Goal: Use online tool/utility: Use online tool/utility

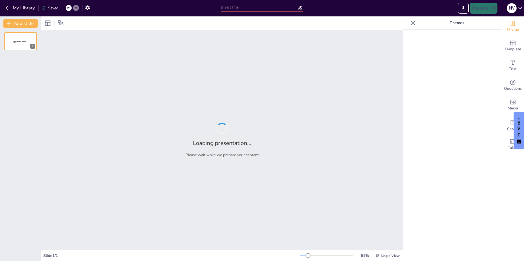
type input "Estrategias para un Entorno Escolar Inclusivo: [MEDICAL_DATA] y [MEDICAL_DATA]"
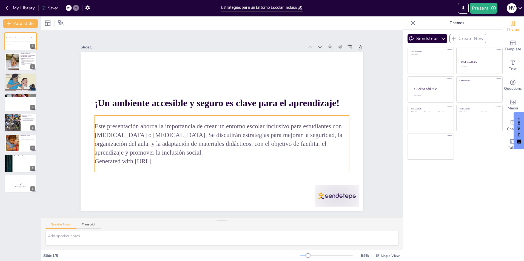
click at [157, 160] on p "Generated with [URL]" at bounding box center [222, 161] width 254 height 9
click at [160, 161] on p "Generated with [URL]" at bounding box center [222, 161] width 254 height 9
click at [160, 161] on p "Generated with [URL]" at bounding box center [214, 161] width 251 height 62
click at [160, 161] on p "Generated with [URL]" at bounding box center [222, 161] width 254 height 9
drag, startPoint x: 163, startPoint y: 162, endPoint x: 94, endPoint y: 162, distance: 68.5
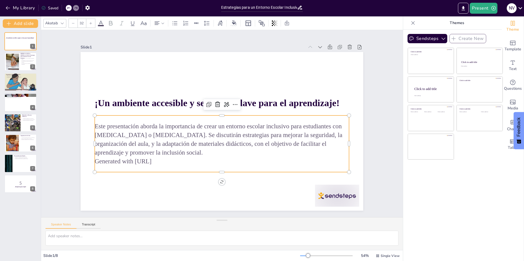
click at [95, 162] on p "Generated with [URL]" at bounding box center [222, 161] width 254 height 9
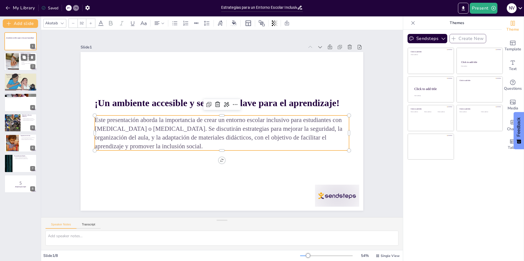
click at [15, 60] on div at bounding box center [12, 61] width 17 height 17
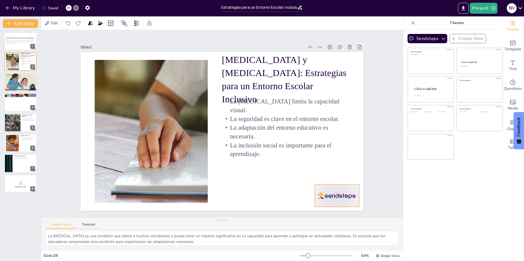
click at [297, 228] on div at bounding box center [272, 250] width 49 height 44
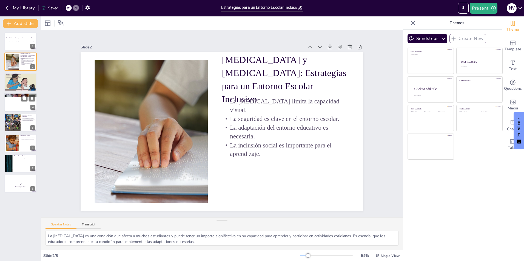
click at [13, 105] on div at bounding box center [20, 102] width 33 height 19
type textarea "La luz natural es beneficiosa para todos los estudiantes, pero especialmente pa…"
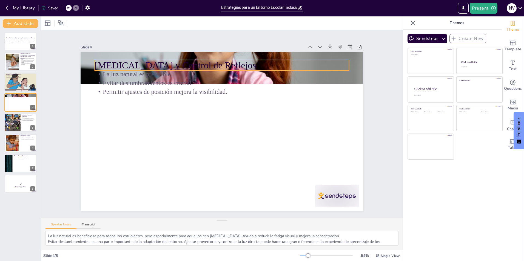
click at [231, 64] on p "[MEDICAL_DATA] y Control de Reflejos" at bounding box center [222, 65] width 254 height 13
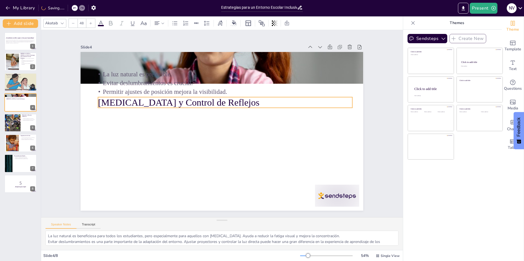
drag, startPoint x: 204, startPoint y: 58, endPoint x: 208, endPoint y: 95, distance: 37.4
click at [208, 96] on p "[MEDICAL_DATA] y Control de Reflejos" at bounding box center [225, 102] width 254 height 13
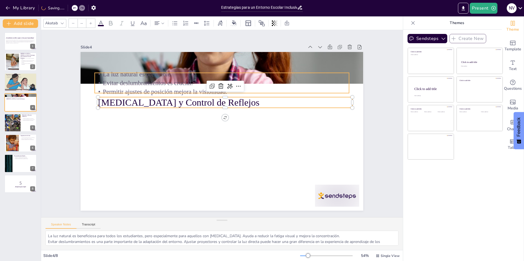
type input "32"
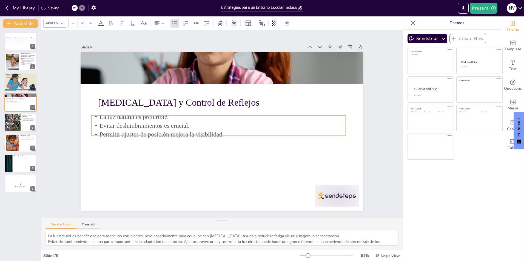
drag, startPoint x: 176, startPoint y: 75, endPoint x: 172, endPoint y: 118, distance: 42.9
click at [172, 118] on p "La luz natural es preferible." at bounding box center [219, 117] width 254 height 9
click at [333, 194] on div at bounding box center [329, 207] width 46 height 27
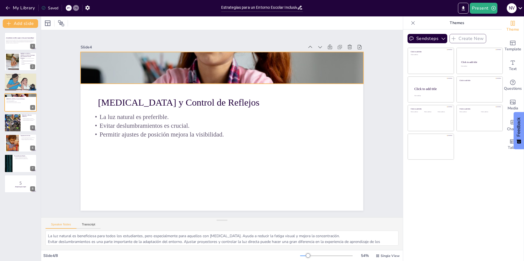
click at [227, 59] on div at bounding box center [222, 68] width 283 height 189
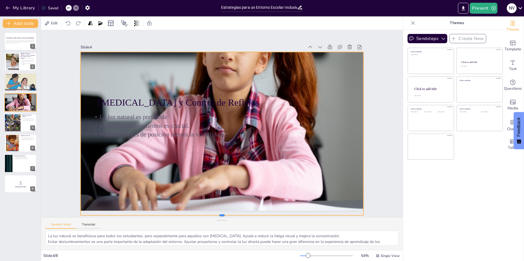
drag, startPoint x: 218, startPoint y: 82, endPoint x: 222, endPoint y: 214, distance: 131.9
click at [222, 214] on div "Slide 1 ¡Un ambiente accesible y seguro es clave para el aprendizaje! Este pres…" at bounding box center [221, 124] width 379 height 224
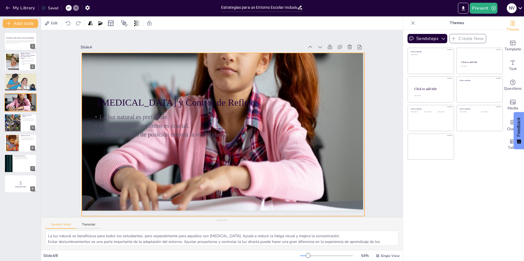
drag, startPoint x: 251, startPoint y: 103, endPoint x: 246, endPoint y: 88, distance: 15.3
click at [246, 88] on div at bounding box center [247, 100] width 362 height 303
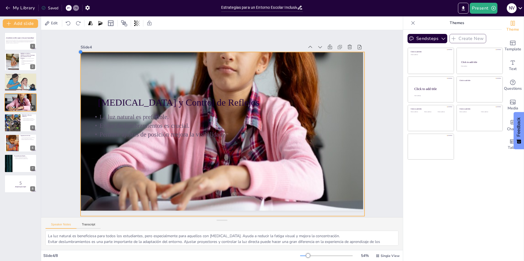
drag, startPoint x: 78, startPoint y: 49, endPoint x: 77, endPoint y: 71, distance: 21.7
click at [77, 71] on div "[MEDICAL_DATA] y Control de Reflejos La luz natural es preferible. Evitar deslu…" at bounding box center [220, 131] width 318 height 238
click at [219, 50] on div at bounding box center [243, 96] width 343 height 275
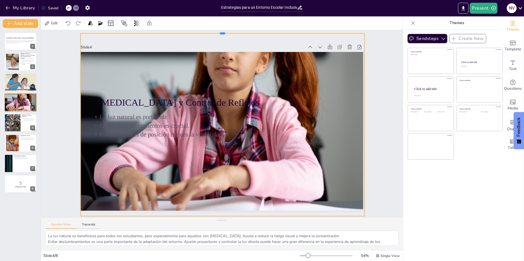
drag, startPoint x: 219, startPoint y: 49, endPoint x: 217, endPoint y: 30, distance: 19.0
click at [217, 30] on div at bounding box center [242, 33] width 278 height 63
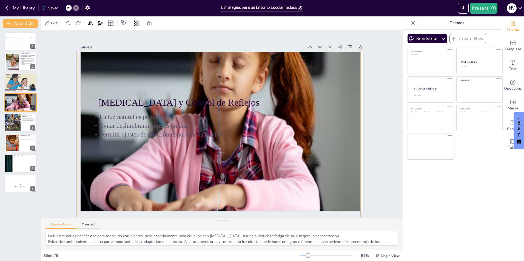
drag, startPoint x: 234, startPoint y: 77, endPoint x: 230, endPoint y: 96, distance: 19.3
click at [230, 67] on div "[MEDICAL_DATA] y Control de Reflejos La luz natural es preferible. Evitar deslu…" at bounding box center [229, 53] width 281 height 30
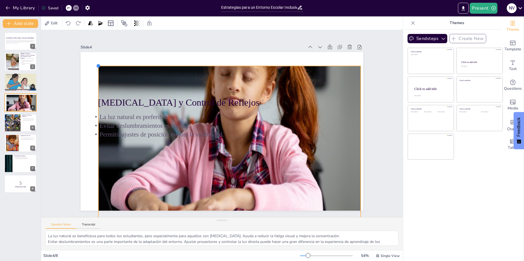
drag, startPoint x: 74, startPoint y: 50, endPoint x: 95, endPoint y: 71, distance: 30.0
click at [95, 71] on div "[MEDICAL_DATA] y Control de Reflejos La luz natural es preferible. Evitar deslu…" at bounding box center [220, 131] width 318 height 238
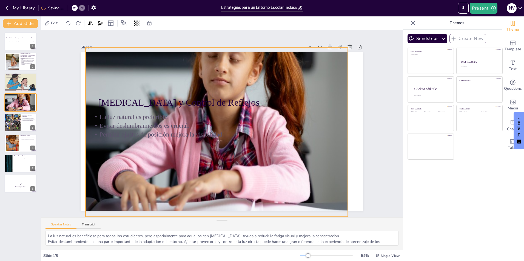
drag, startPoint x: 115, startPoint y: 81, endPoint x: 113, endPoint y: 70, distance: 11.3
click at [113, 70] on div at bounding box center [233, 105] width 295 height 224
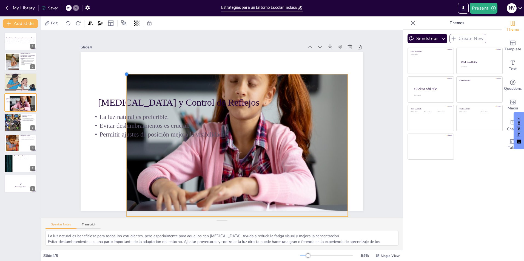
drag, startPoint x: 82, startPoint y: 45, endPoint x: 123, endPoint y: 92, distance: 62.6
click at [123, 92] on div "[MEDICAL_DATA] y Control de Reflejos La luz natural es preferible. Evitar deslu…" at bounding box center [221, 131] width 298 height 187
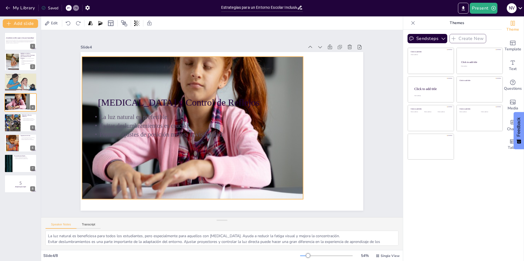
drag, startPoint x: 176, startPoint y: 84, endPoint x: 147, endPoint y: 69, distance: 32.8
click at [147, 69] on div at bounding box center [208, 103] width 267 height 214
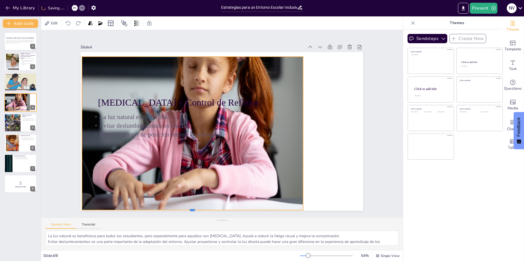
drag, startPoint x: 187, startPoint y: 198, endPoint x: 186, endPoint y: 209, distance: 11.0
click at [186, 209] on div at bounding box center [174, 205] width 217 height 50
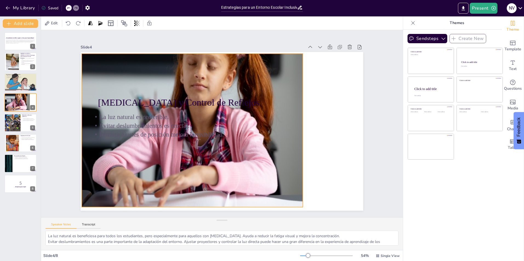
drag, startPoint x: 156, startPoint y: 73, endPoint x: 156, endPoint y: 70, distance: 3.0
click at [156, 70] on div at bounding box center [212, 106] width 277 height 226
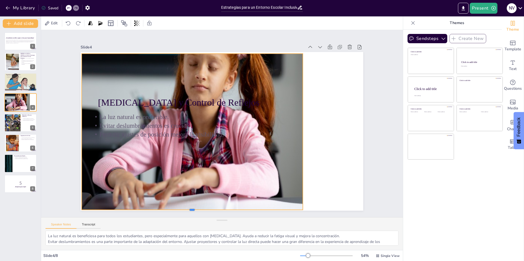
drag, startPoint x: 186, startPoint y: 206, endPoint x: 185, endPoint y: 209, distance: 2.9
click at [185, 209] on div at bounding box center [183, 208] width 220 height 27
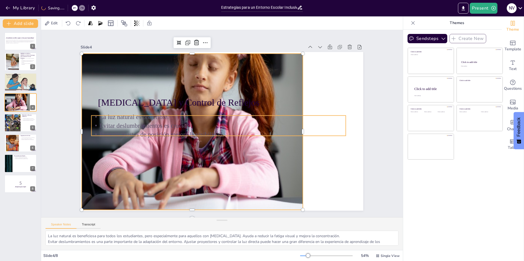
click at [171, 114] on p "La luz natural es preferible." at bounding box center [227, 118] width 112 height 236
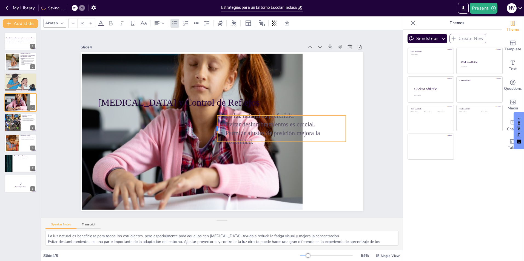
drag, startPoint x: 86, startPoint y: 123, endPoint x: 212, endPoint y: 124, distance: 125.8
click at [212, 124] on div at bounding box center [214, 120] width 25 height 17
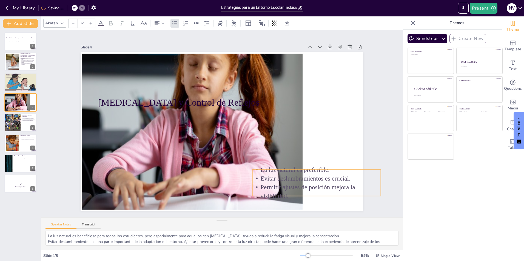
drag, startPoint x: 285, startPoint y: 121, endPoint x: 320, endPoint y: 175, distance: 64.8
click at [320, 180] on p "Evitar deslumbramientos es crucial." at bounding box center [303, 197] width 127 height 35
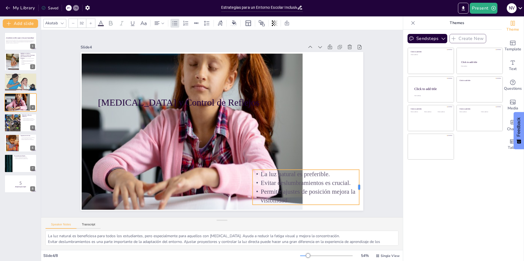
drag, startPoint x: 378, startPoint y: 181, endPoint x: 356, endPoint y: 180, distance: 21.7
click at [356, 184] on div at bounding box center [354, 201] width 8 height 35
drag, startPoint x: 322, startPoint y: 181, endPoint x: 326, endPoint y: 180, distance: 4.3
click at [326, 181] on p "Evitar deslumbramientos es crucial." at bounding box center [303, 191] width 107 height 20
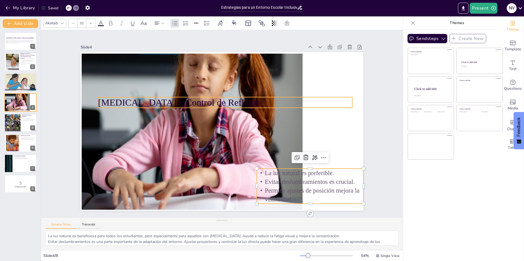
type input "48"
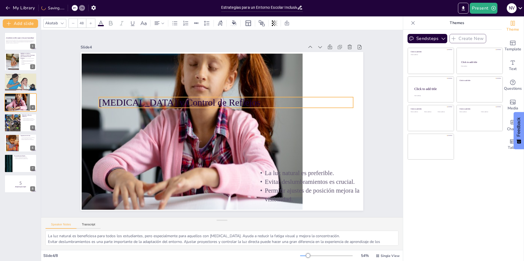
click at [171, 99] on p "[MEDICAL_DATA] y Control de Reflejos" at bounding box center [226, 102] width 254 height 13
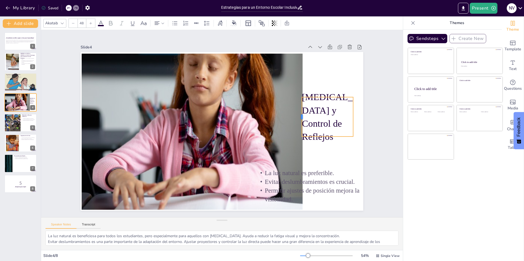
drag, startPoint x: 94, startPoint y: 101, endPoint x: 297, endPoint y: 109, distance: 203.2
click at [297, 109] on div at bounding box center [300, 125] width 8 height 40
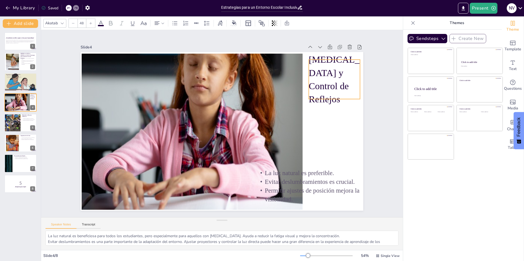
drag, startPoint x: 332, startPoint y: 112, endPoint x: 338, endPoint y: 75, distance: 38.2
click at [338, 75] on p "[MEDICAL_DATA] y Control de Reflejos" at bounding box center [334, 79] width 51 height 53
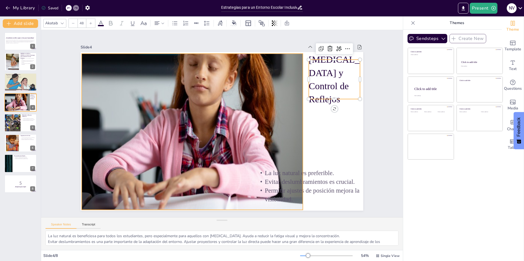
click at [288, 123] on div at bounding box center [211, 108] width 259 height 203
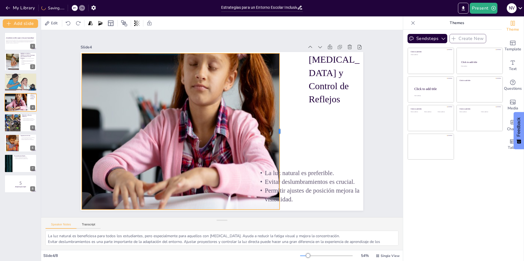
drag, startPoint x: 299, startPoint y: 128, endPoint x: 276, endPoint y: 122, distance: 24.2
click at [276, 122] on div at bounding box center [278, 144] width 37 height 154
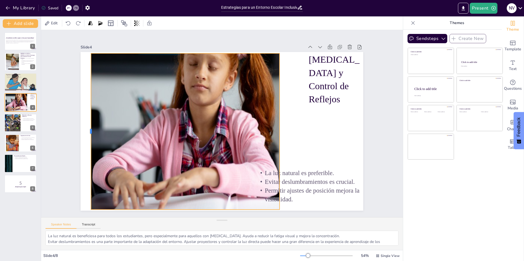
drag, startPoint x: 77, startPoint y: 128, endPoint x: 87, endPoint y: 131, distance: 9.6
click at [87, 131] on div at bounding box center [90, 104] width 37 height 154
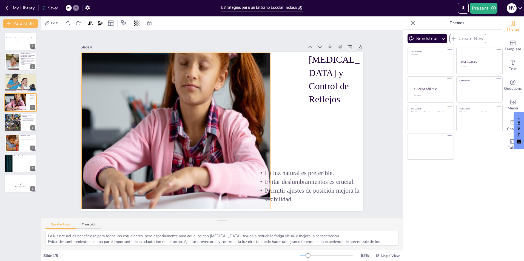
drag, startPoint x: 199, startPoint y: 114, endPoint x: 189, endPoint y: 114, distance: 9.3
click at [189, 114] on div at bounding box center [203, 105] width 279 height 229
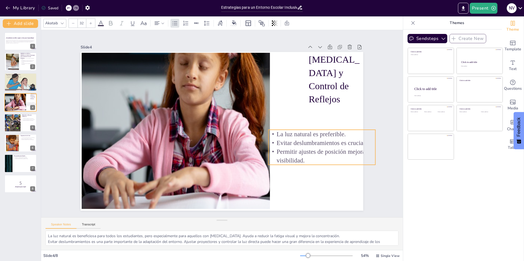
drag, startPoint x: 294, startPoint y: 178, endPoint x: 307, endPoint y: 74, distance: 104.7
click at [306, 148] on p "Evitar deslumbramientos es crucial." at bounding box center [316, 163] width 106 height 31
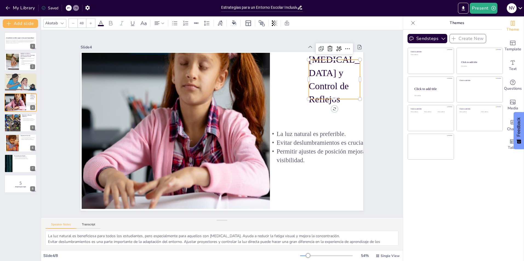
click at [311, 69] on p "[MEDICAL_DATA] y Control de Reflejos" at bounding box center [338, 92] width 56 height 58
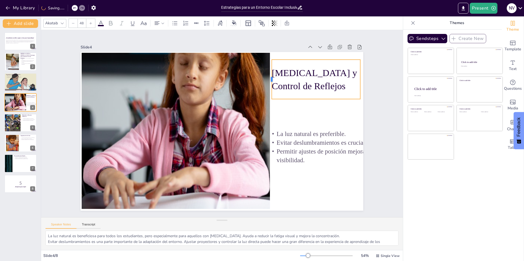
drag, startPoint x: 304, startPoint y: 78, endPoint x: 267, endPoint y: 75, distance: 37.4
click at [268, 75] on div at bounding box center [270, 79] width 4 height 39
type input "32"
click at [320, 143] on p "Evitar deslumbramientos es crucial." at bounding box center [319, 153] width 107 height 20
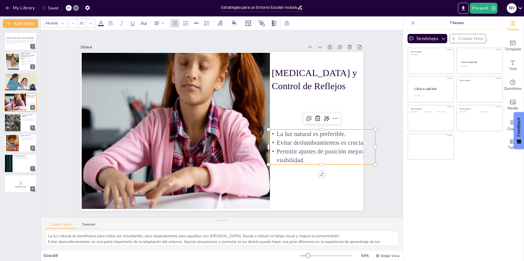
click at [345, 143] on p "Evitar deslumbramientos es crucial." at bounding box center [319, 153] width 107 height 20
drag, startPoint x: 294, startPoint y: 133, endPoint x: 291, endPoint y: 134, distance: 3.1
click at [291, 136] on p "La luz natural es preferible." at bounding box center [317, 146] width 107 height 20
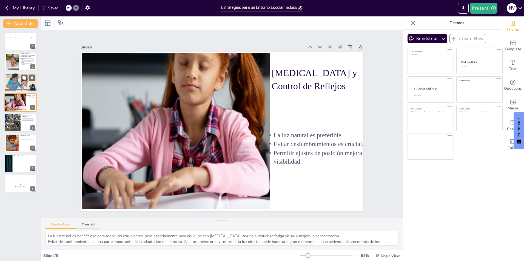
click at [13, 88] on div at bounding box center [20, 82] width 33 height 19
type textarea "Las cintas reflectoras son una herramienta simple pero efectiva para mejorar la…"
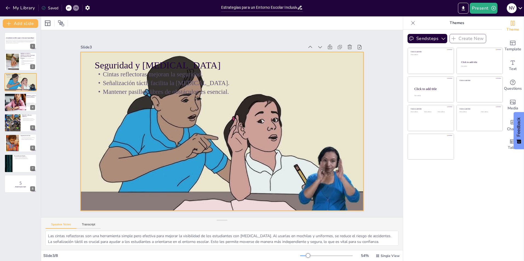
click at [203, 174] on div at bounding box center [214, 123] width 187 height 298
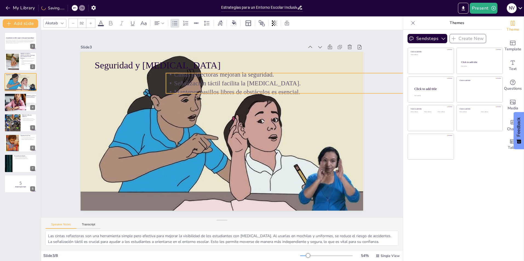
drag, startPoint x: 119, startPoint y: 80, endPoint x: 190, endPoint y: 81, distance: 71.3
click at [190, 81] on p "Señalización táctil facilita la [MEDICAL_DATA]." at bounding box center [297, 90] width 254 height 35
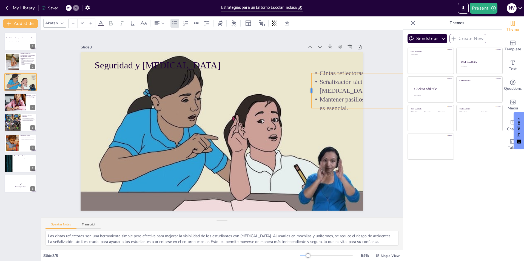
drag, startPoint x: 161, startPoint y: 82, endPoint x: 307, endPoint y: 78, distance: 145.6
click at [308, 82] on div at bounding box center [312, 99] width 8 height 35
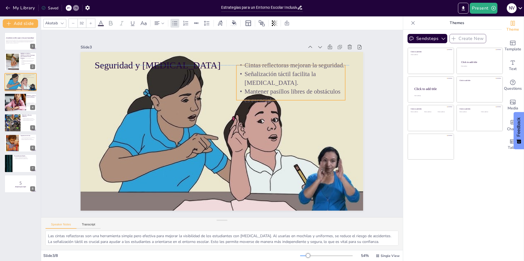
drag, startPoint x: 370, startPoint y: 82, endPoint x: 295, endPoint y: 75, distance: 75.5
click at [295, 75] on div "Slide 1 ¡Un ambiente accesible y seguro es clave para el aprendizaje! Este pres…" at bounding box center [222, 124] width 330 height 206
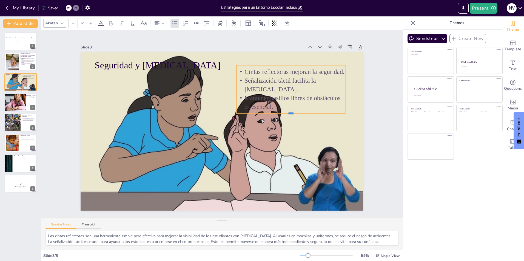
drag, startPoint x: 288, startPoint y: 99, endPoint x: 298, endPoint y: 84, distance: 17.9
click at [291, 115] on div at bounding box center [291, 123] width 109 height 16
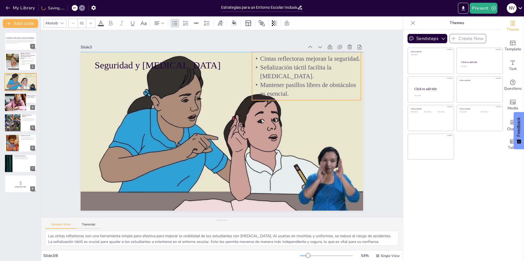
drag, startPoint x: 299, startPoint y: 82, endPoint x: 314, endPoint y: 70, distance: 19.2
click at [314, 92] on p "Señalización táctil facilita la [MEDICAL_DATA]." at bounding box center [321, 131] width 98 height 78
type input "48"
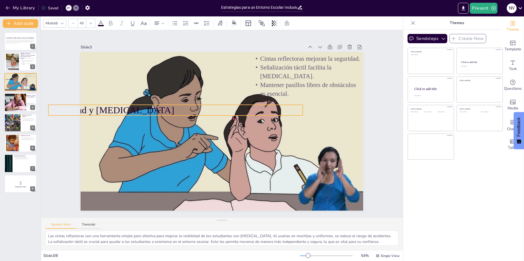
drag, startPoint x: 223, startPoint y: 60, endPoint x: 176, endPoint y: 105, distance: 64.5
click at [176, 105] on p "Seguridad y [MEDICAL_DATA]" at bounding box center [177, 106] width 254 height 40
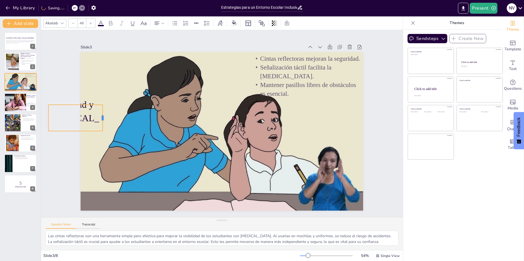
drag, startPoint x: 299, startPoint y: 109, endPoint x: 99, endPoint y: 106, distance: 200.1
click at [103, 106] on div at bounding box center [106, 106] width 7 height 27
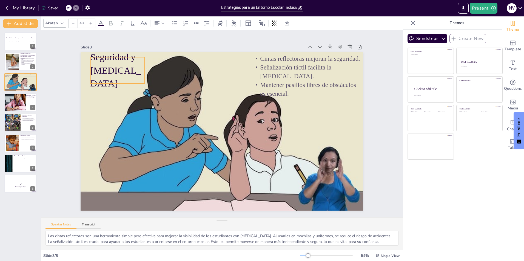
drag, startPoint x: 90, startPoint y: 115, endPoint x: 132, endPoint y: 67, distance: 63.5
click at [132, 67] on p "Seguridad y [MEDICAL_DATA]" at bounding box center [124, 59] width 58 height 45
drag, startPoint x: 384, startPoint y: 162, endPoint x: 382, endPoint y: 163, distance: 2.8
click at [382, 163] on div "Slide 1 ¡Un ambiente accesible y seguro es clave para el aprendizaje! Este pres…" at bounding box center [221, 124] width 379 height 224
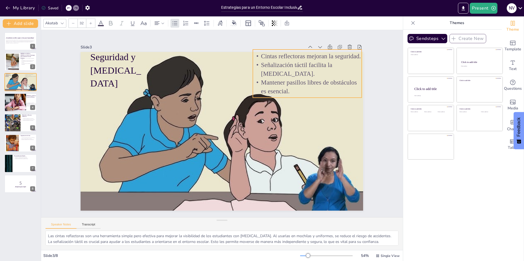
click at [264, 82] on p "Mantener pasillos libres de obstáculos es esencial." at bounding box center [311, 96] width 110 height 29
click at [19, 122] on div at bounding box center [12, 123] width 26 height 19
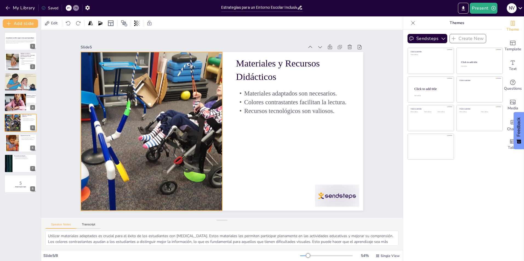
click at [125, 139] on div at bounding box center [151, 117] width 252 height 202
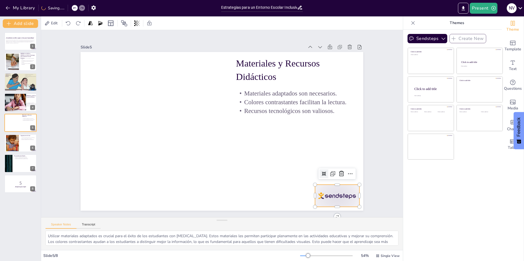
click at [325, 194] on div at bounding box center [329, 207] width 46 height 27
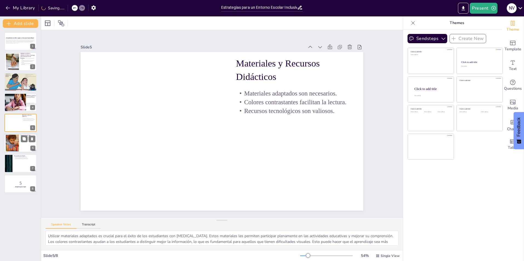
click at [15, 145] on div at bounding box center [12, 143] width 13 height 20
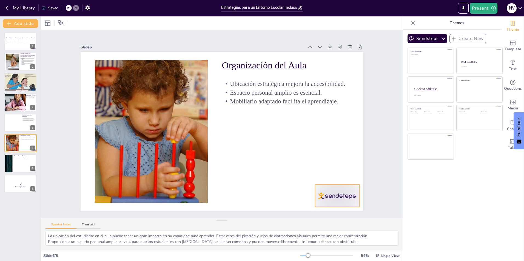
click at [339, 194] on div at bounding box center [329, 207] width 46 height 27
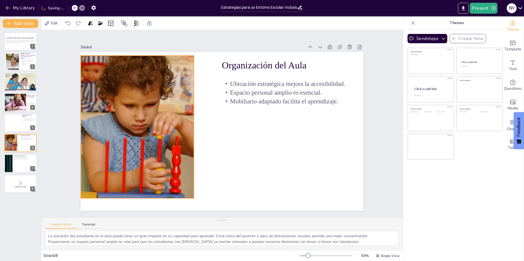
drag, startPoint x: 183, startPoint y: 150, endPoint x: 169, endPoint y: 146, distance: 14.1
click at [169, 146] on div at bounding box center [137, 127] width 113 height 173
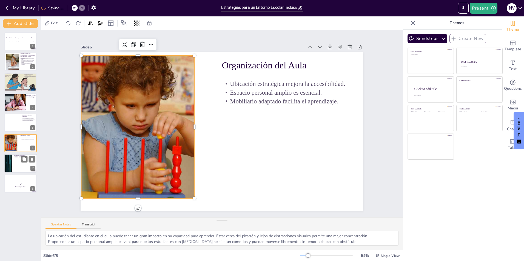
click at [27, 164] on div at bounding box center [20, 164] width 33 height 19
type textarea "Un ambiente ordenado ayuda a los estudiantes a sentirse más seguros y cómodos, …"
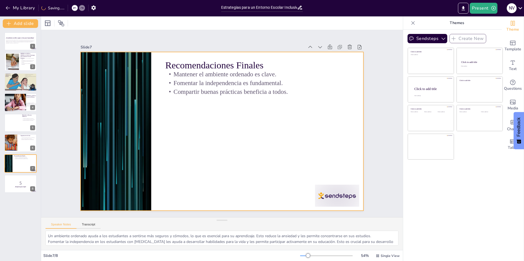
click at [133, 147] on div at bounding box center [116, 120] width 298 height 187
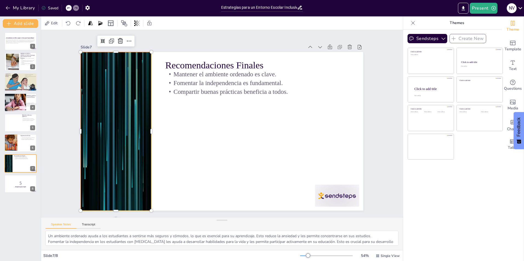
click at [121, 141] on div at bounding box center [116, 121] width 298 height 188
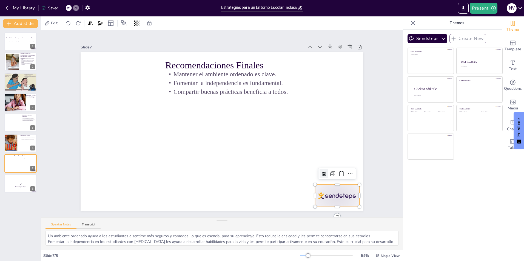
click at [339, 196] on div at bounding box center [329, 207] width 46 height 27
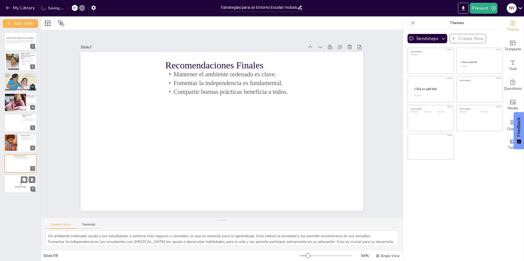
click at [8, 183] on p "5" at bounding box center [21, 183] width 30 height 6
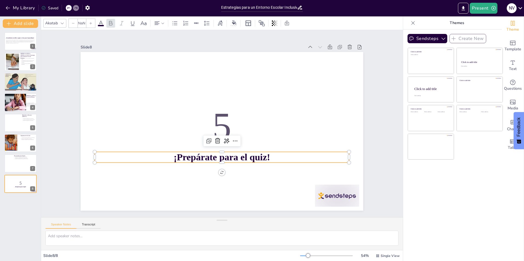
type input "48"
click at [219, 155] on strong "¡Prepárate para el quiz!" at bounding box center [222, 157] width 96 height 10
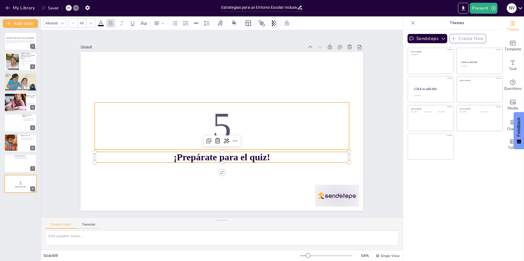
click at [215, 125] on p "5" at bounding box center [222, 126] width 258 height 79
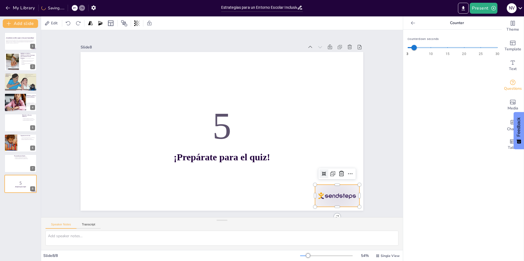
click at [325, 194] on div at bounding box center [337, 196] width 44 height 22
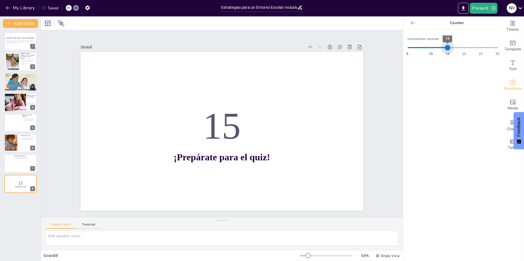
click at [446, 54] on span "15" at bounding box center [448, 54] width 4 height 5
click at [429, 54] on span "10" at bounding box center [431, 54] width 4 height 5
click at [403, 55] on div "Counterdown seconds 3 10 15 20 25 30 10" at bounding box center [452, 146] width 99 height 232
type input "3"
click at [406, 55] on span "3" at bounding box center [407, 54] width 2 height 5
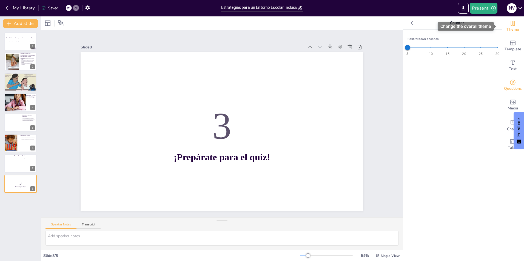
click at [511, 21] on icon "Change the overall theme" at bounding box center [513, 23] width 4 height 5
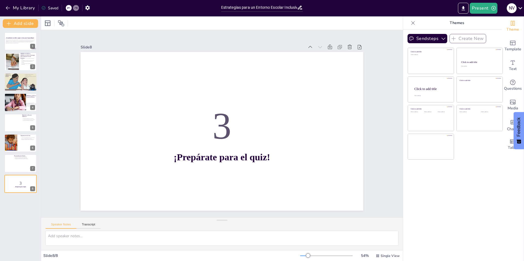
click at [101, 225] on div "Speaker Notes Transcript" at bounding box center [222, 224] width 362 height 13
click at [218, 221] on div at bounding box center [222, 220] width 11 height 5
click at [463, 8] on icon "Export to PowerPoint" at bounding box center [463, 8] width 6 height 6
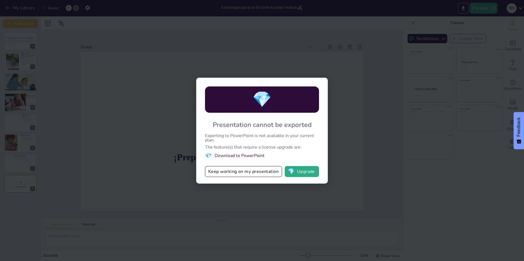
click at [412, 121] on div "💎 Presentation cannot be exported Exporting to PowerPoint is not available in y…" at bounding box center [262, 130] width 524 height 261
click at [371, 146] on div "💎 Presentation cannot be exported Exporting to PowerPoint is not available in y…" at bounding box center [262, 130] width 524 height 261
click at [241, 171] on button "Keep working on my presentation" at bounding box center [243, 171] width 77 height 11
